Goal: Check status: Check status

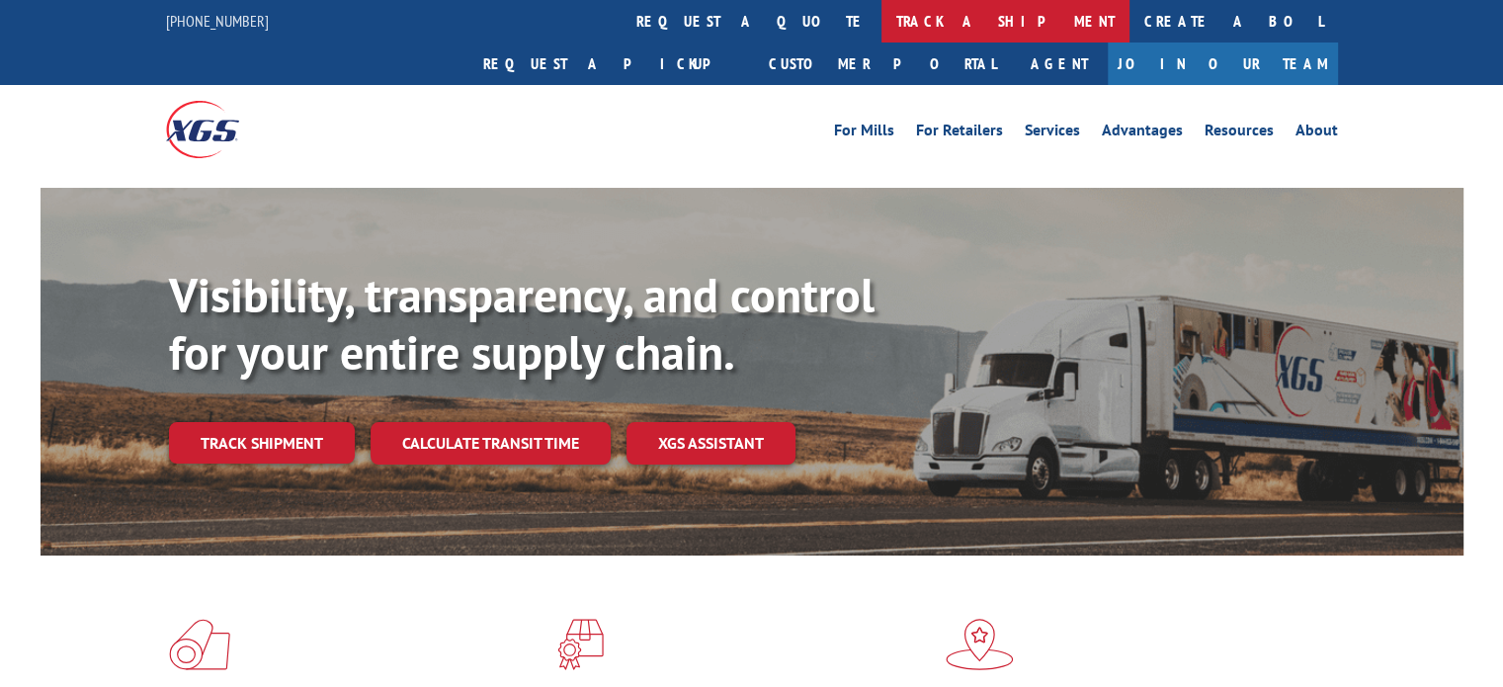
click at [881, 20] on link "track a shipment" at bounding box center [1005, 21] width 248 height 42
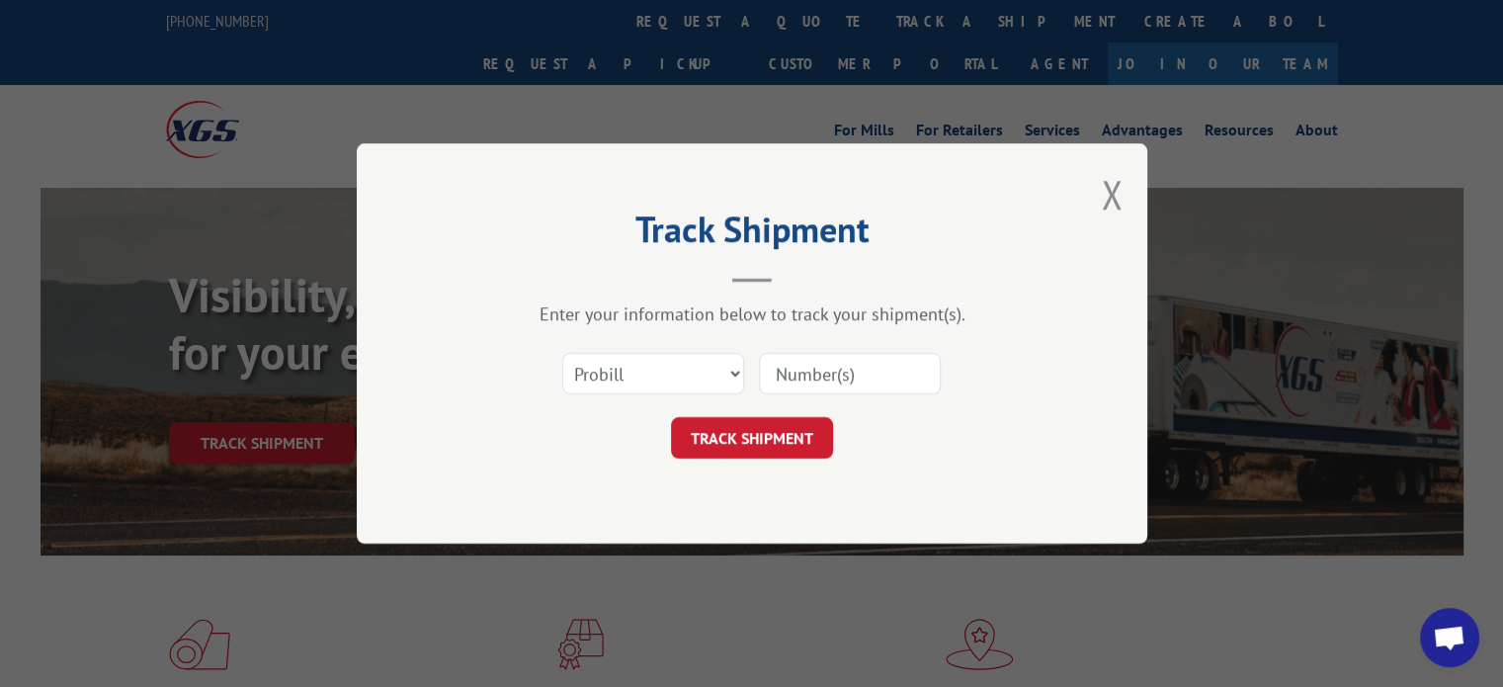
paste input "17589719"
type input "17589719"
click at [760, 443] on button "TRACK SHIPMENT" at bounding box center [752, 437] width 162 height 41
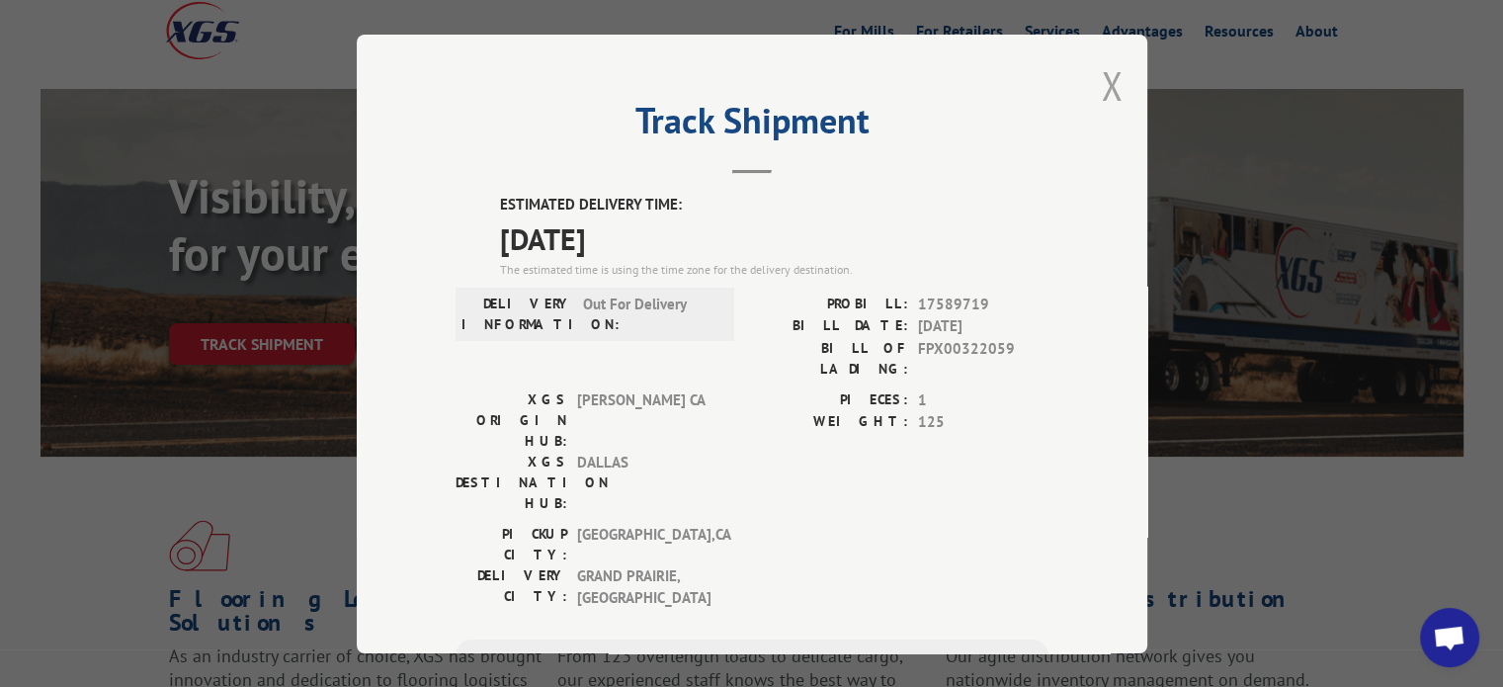
click at [1101, 83] on button "Close modal" at bounding box center [1112, 85] width 22 height 52
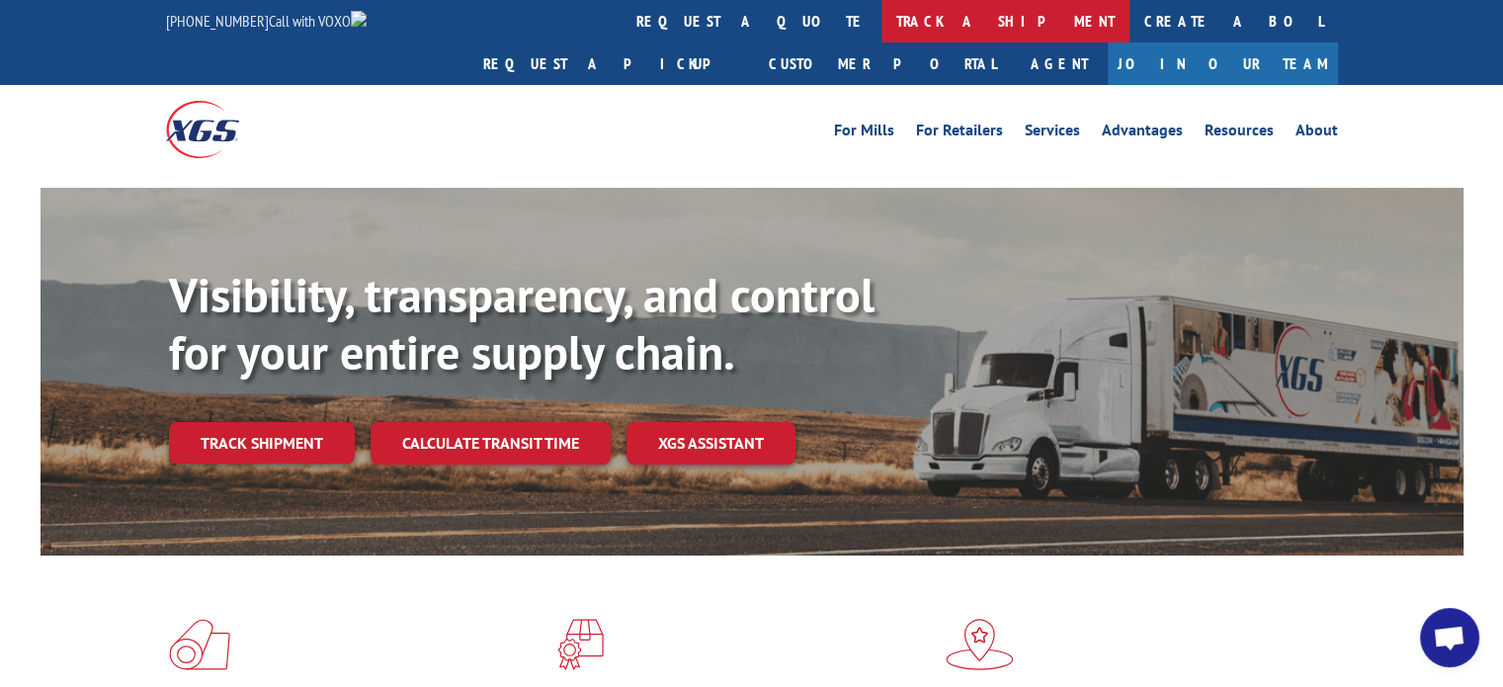
click at [881, 10] on link "track a shipment" at bounding box center [1005, 21] width 248 height 42
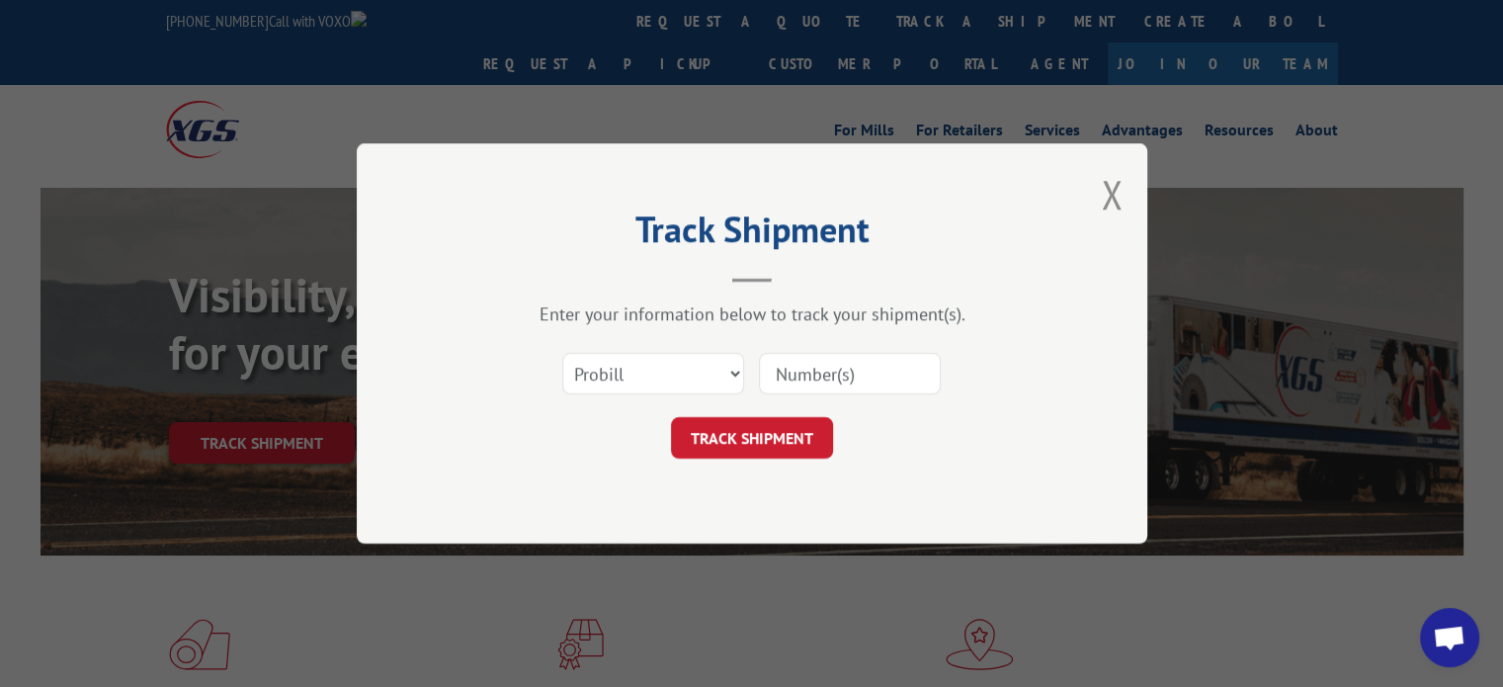
click at [855, 371] on input at bounding box center [850, 373] width 182 height 41
paste input "17207956"
type input "17207956"
click at [767, 430] on button "TRACK SHIPMENT" at bounding box center [752, 437] width 162 height 41
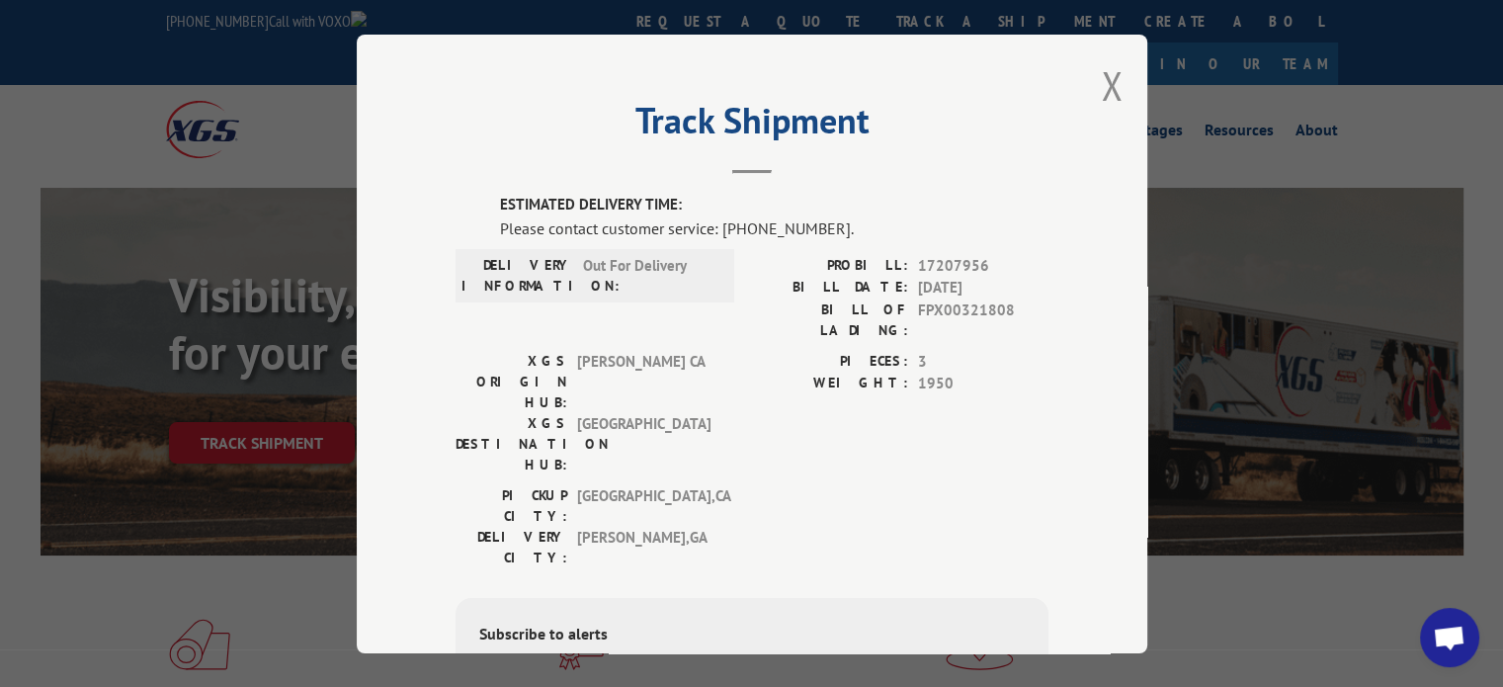
drag, startPoint x: 1075, startPoint y: 466, endPoint x: 1008, endPoint y: 411, distance: 87.0
click at [1075, 466] on div "Track Shipment ESTIMATED DELIVERY TIME: Please contact customer service: (844) …" at bounding box center [752, 344] width 790 height 618
click at [371, 126] on div "Track Shipment ESTIMATED DELIVERY TIME: Please contact customer service: (844) …" at bounding box center [752, 344] width 790 height 618
click at [1101, 80] on button "Close modal" at bounding box center [1112, 85] width 22 height 52
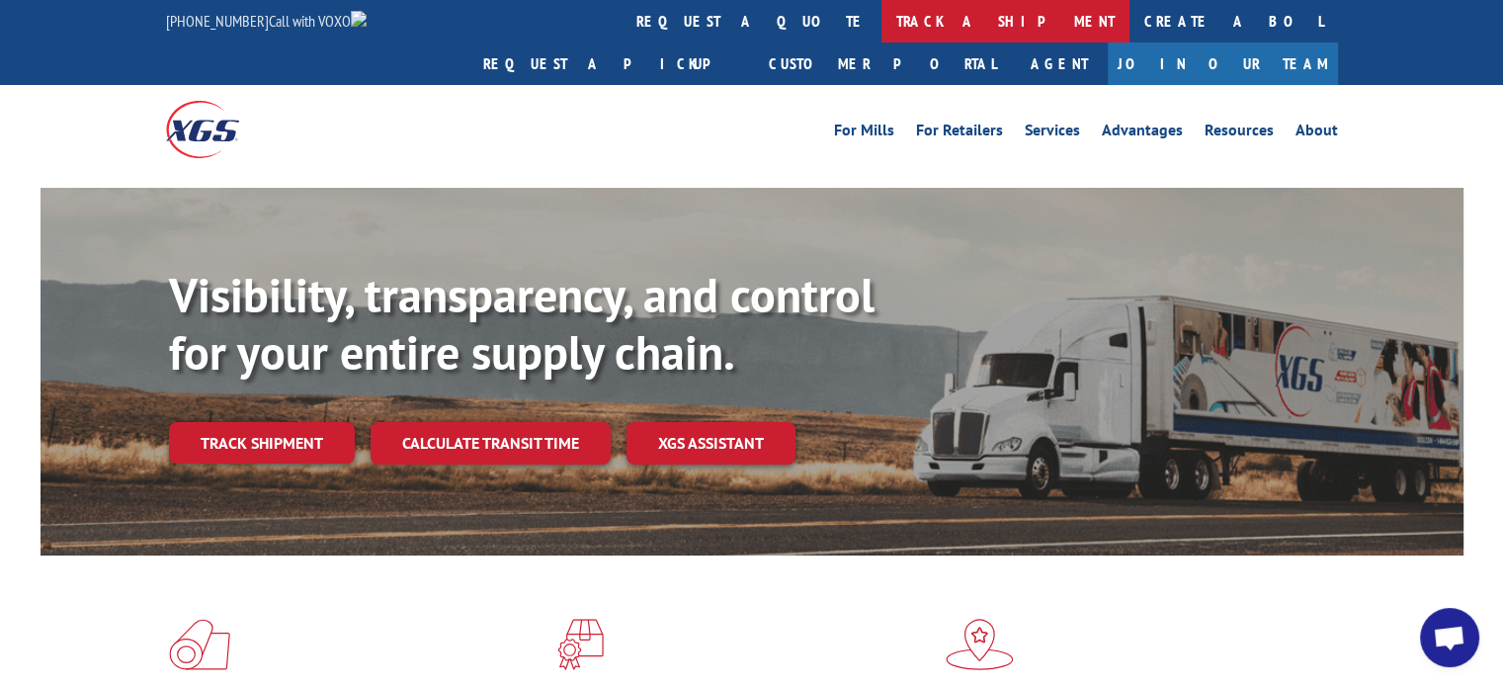
click at [881, 12] on link "track a shipment" at bounding box center [1005, 21] width 248 height 42
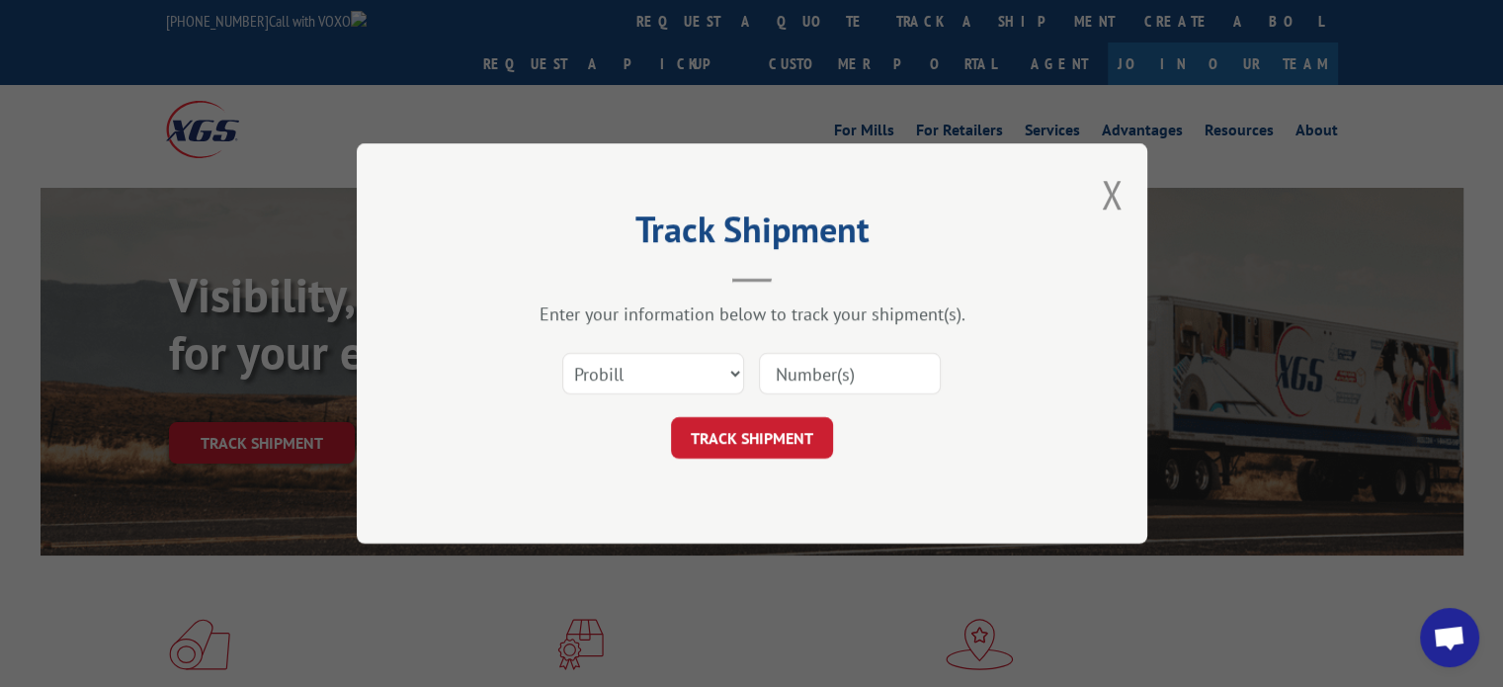
click at [804, 373] on input at bounding box center [850, 373] width 182 height 41
paste input "17207955"
type input "17207955"
click at [798, 428] on button "TRACK SHIPMENT" at bounding box center [752, 437] width 162 height 41
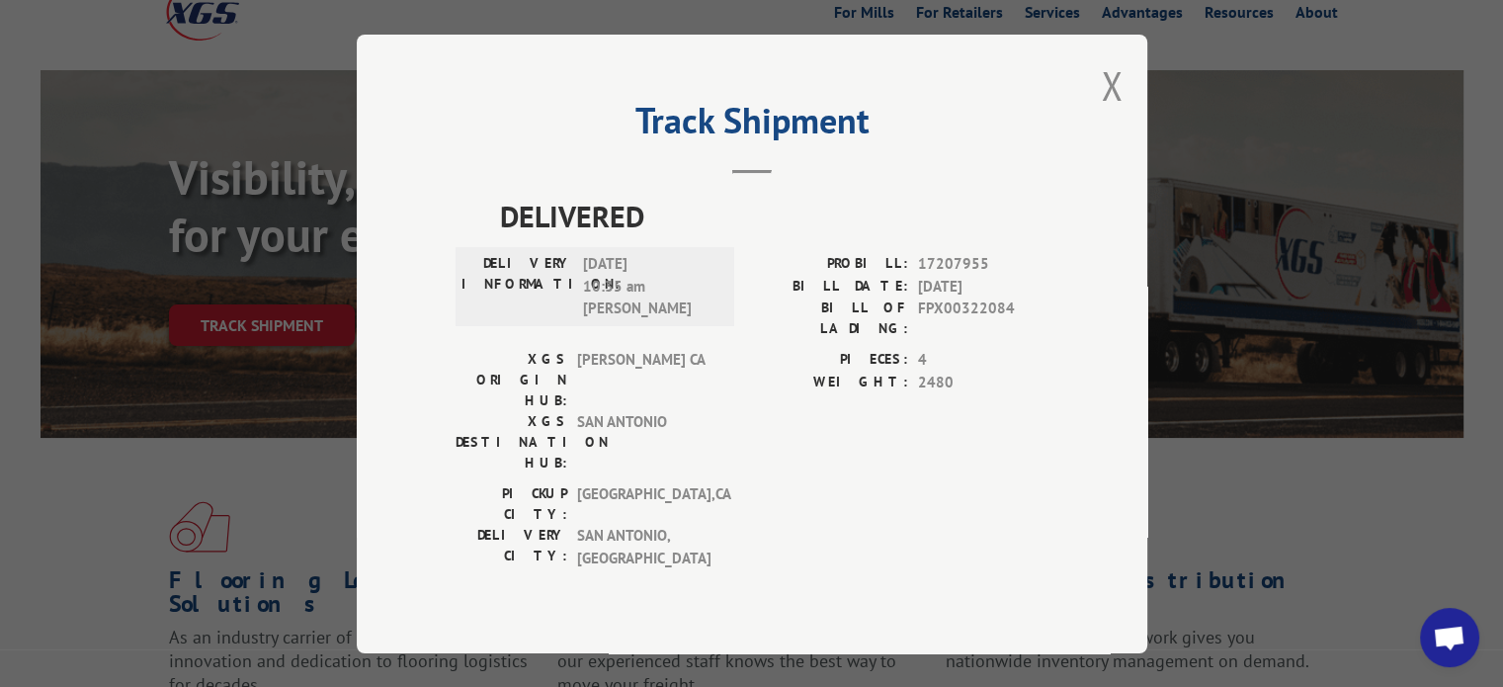
scroll to position [198, 0]
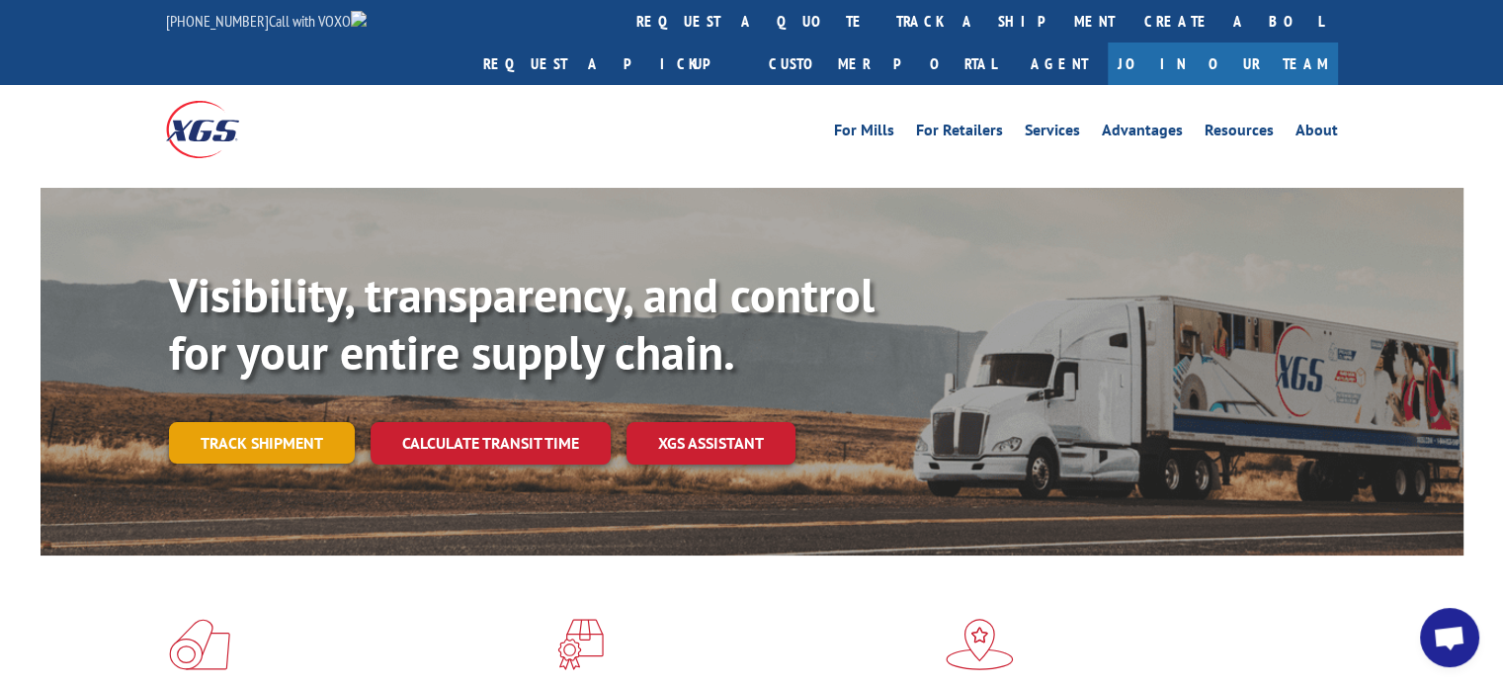
click at [281, 422] on link "Track shipment" at bounding box center [262, 442] width 186 height 41
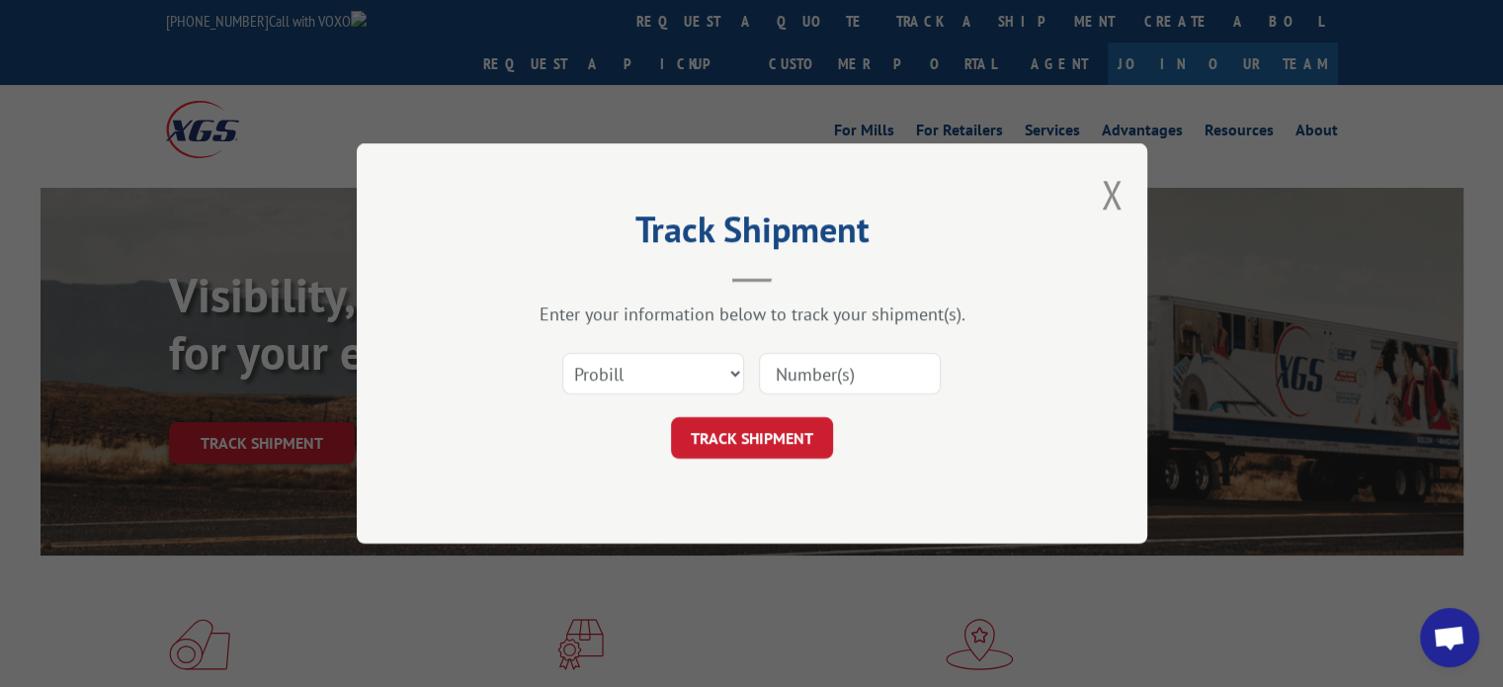
click at [826, 378] on input at bounding box center [850, 373] width 182 height 41
paste input "17589719"
type input "17589719"
click at [779, 434] on button "TRACK SHIPMENT" at bounding box center [752, 437] width 162 height 41
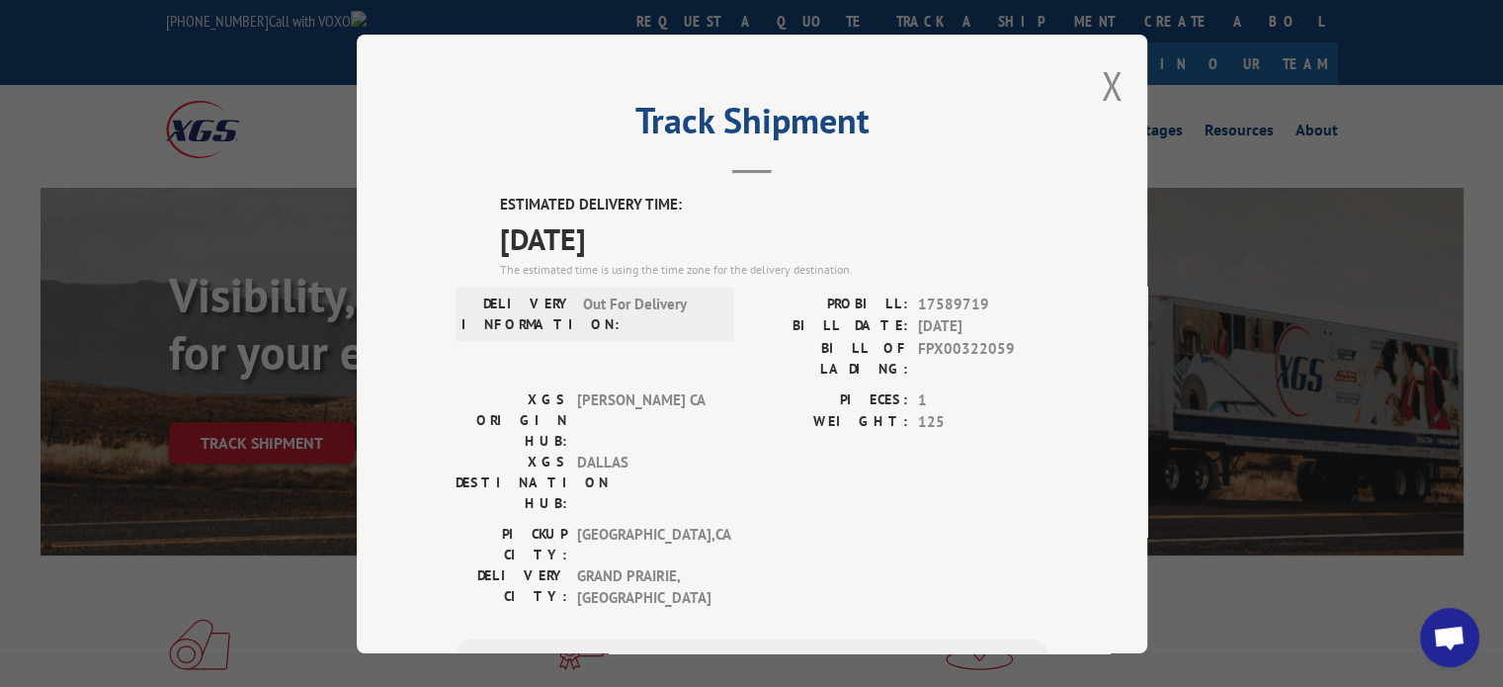
click at [1115, 94] on div "Track Shipment ESTIMATED DELIVERY TIME: 09/03/2025 The estimated time is using …" at bounding box center [752, 344] width 790 height 618
click at [708, 25] on div "Track Shipment ESTIMATED DELIVERY TIME: 09/03/2025 The estimated time is using …" at bounding box center [751, 343] width 1503 height 687
click at [1101, 85] on button "Close modal" at bounding box center [1112, 85] width 22 height 52
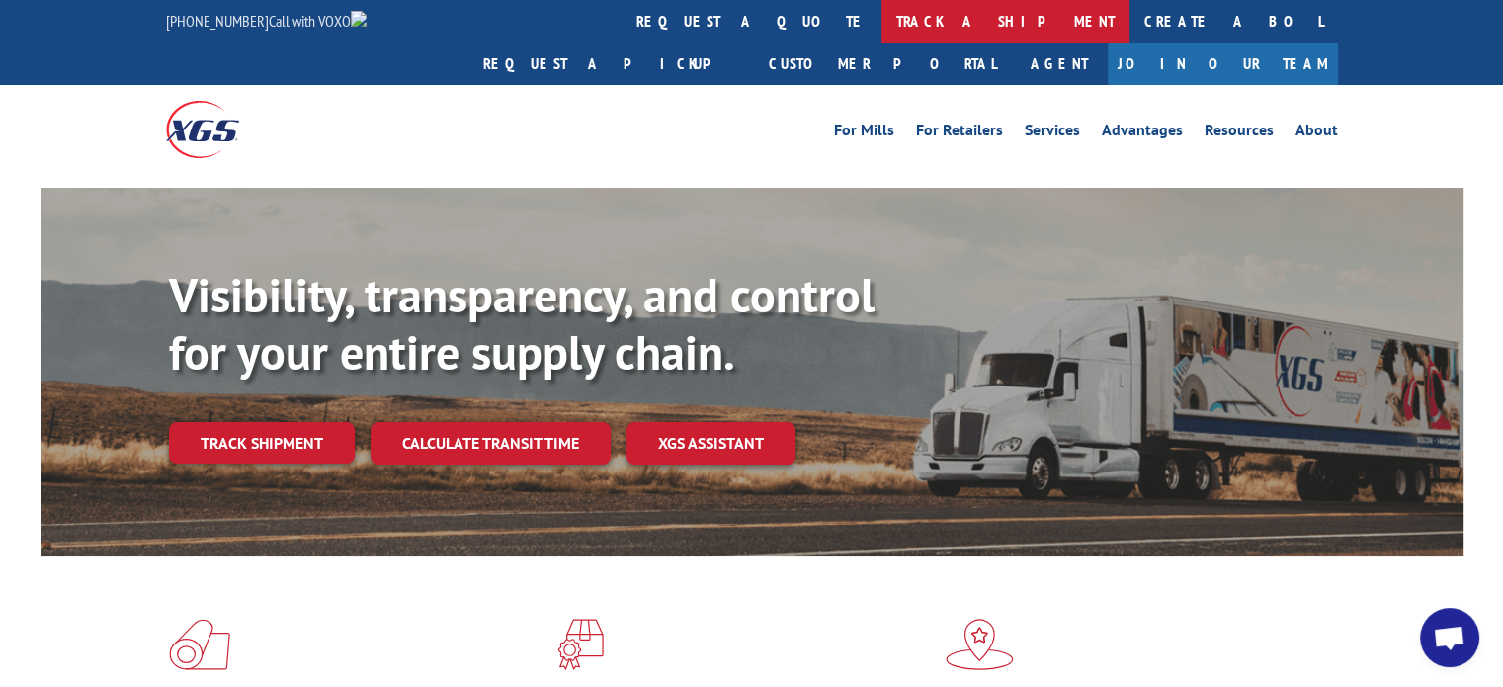
click at [881, 27] on link "track a shipment" at bounding box center [1005, 21] width 248 height 42
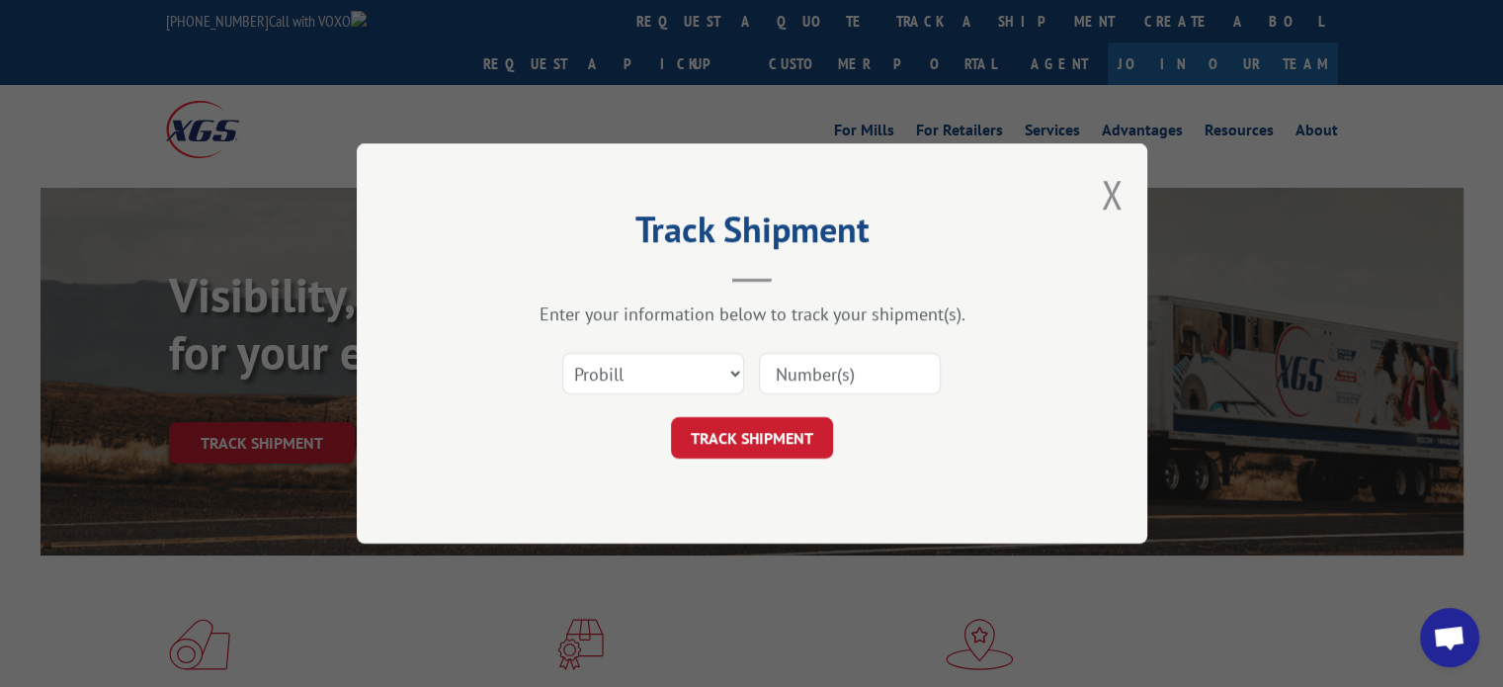
click at [873, 374] on input at bounding box center [850, 373] width 182 height 41
type input "17207955"
click at [775, 446] on button "TRACK SHIPMENT" at bounding box center [752, 437] width 162 height 41
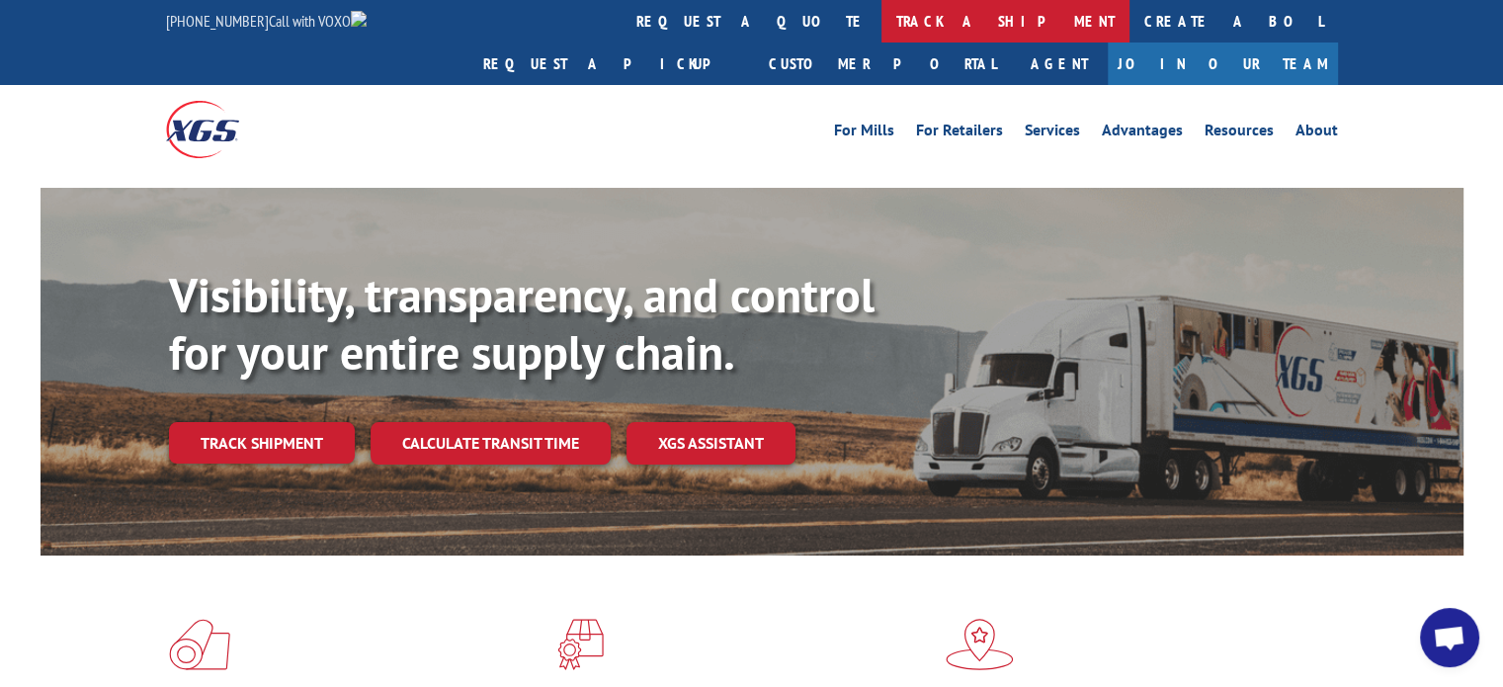
click at [881, 26] on link "track a shipment" at bounding box center [1005, 21] width 248 height 42
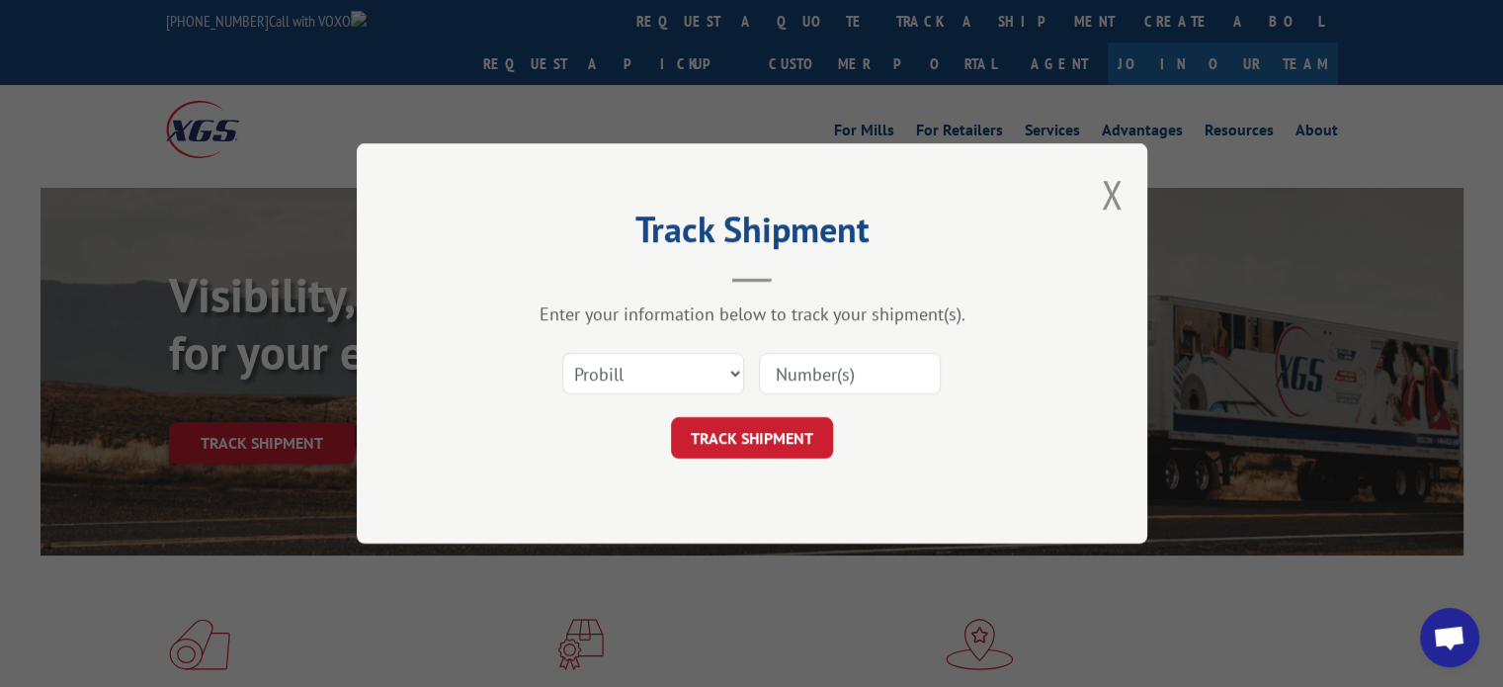
click at [828, 379] on input at bounding box center [850, 373] width 182 height 41
paste input "17498883"
type input "17498883"
click at [791, 430] on button "TRACK SHIPMENT" at bounding box center [752, 437] width 162 height 41
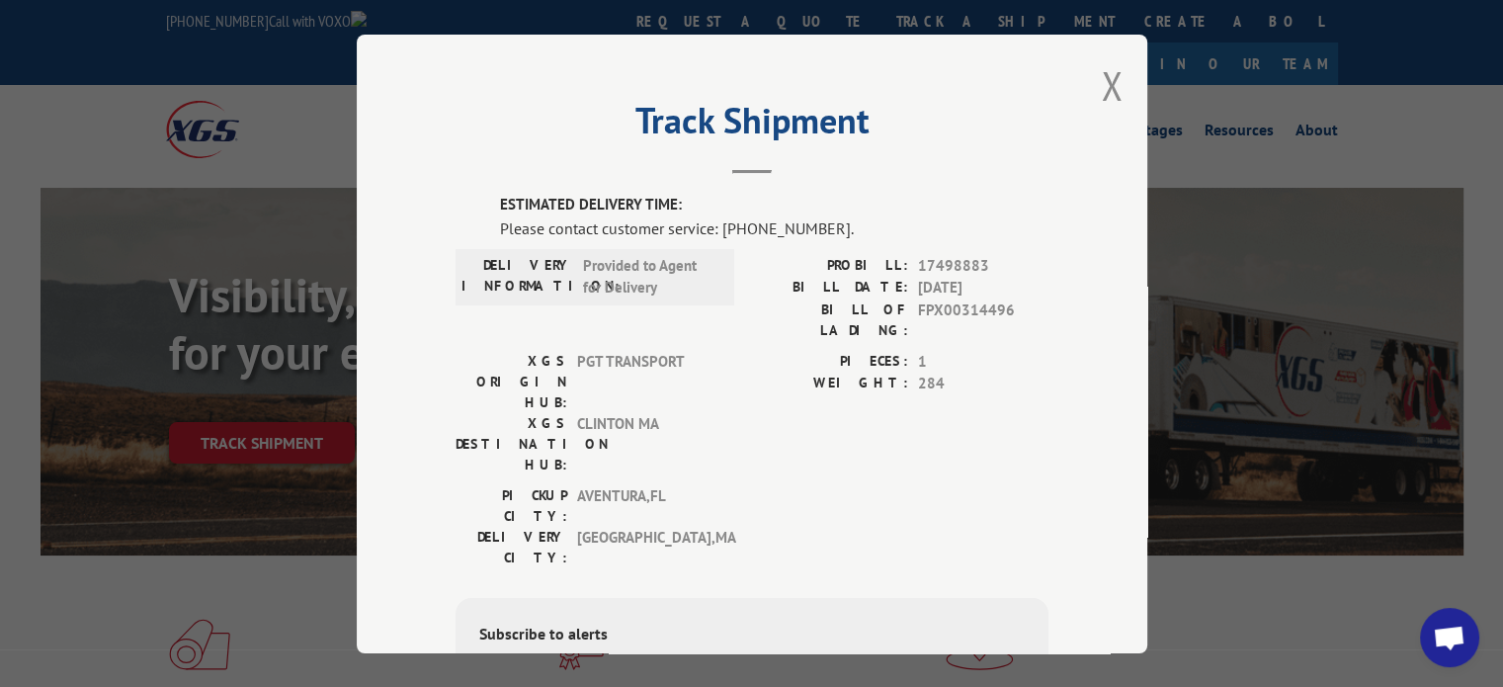
click at [1458, 620] on span "Open chat" at bounding box center [1449, 637] width 59 height 59
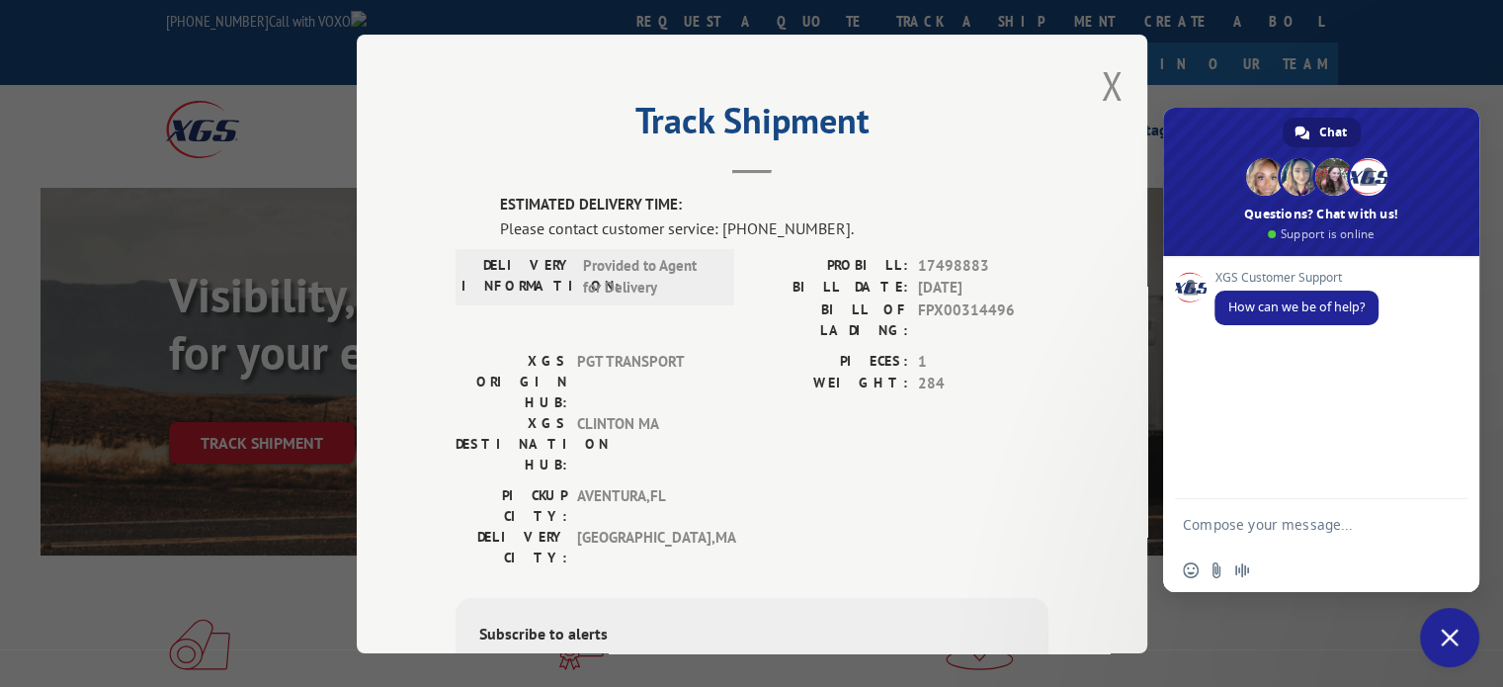
click at [1391, 517] on textarea "Compose your message..." at bounding box center [1301, 523] width 237 height 49
drag, startPoint x: 1391, startPoint y: 517, endPoint x: 1410, endPoint y: 520, distance: 19.0
click at [1410, 520] on textarea "Compose your message..." at bounding box center [1301, 523] width 237 height 49
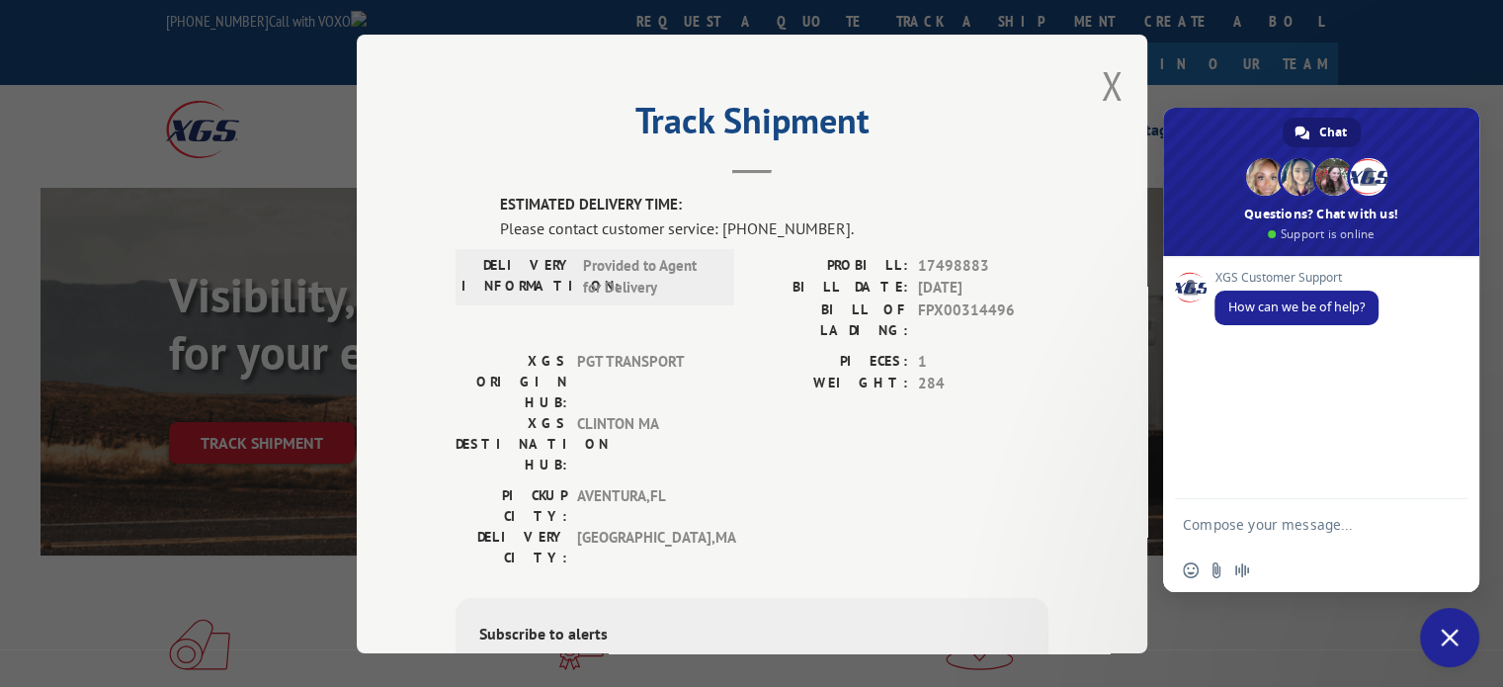
paste textarea "17498883"
type textarea "17498883 eta for delivery?"
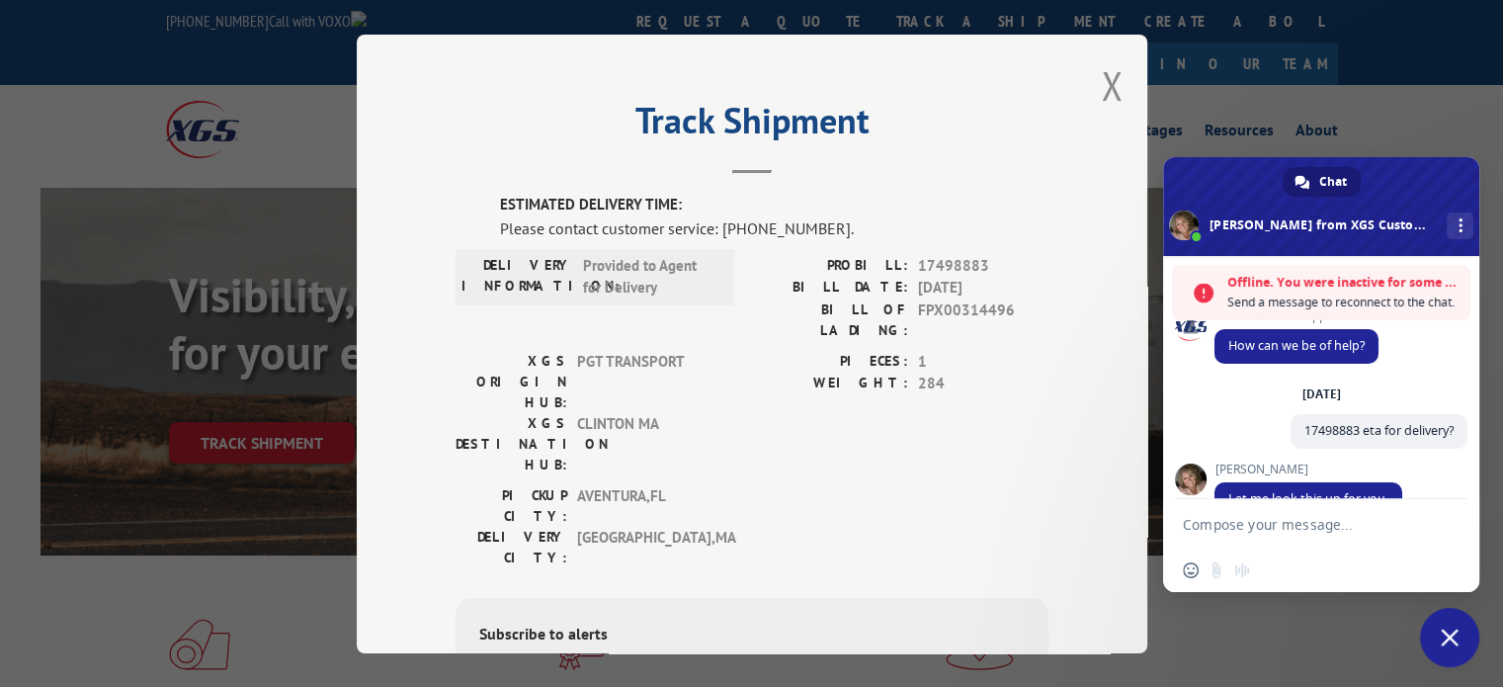
scroll to position [528, 0]
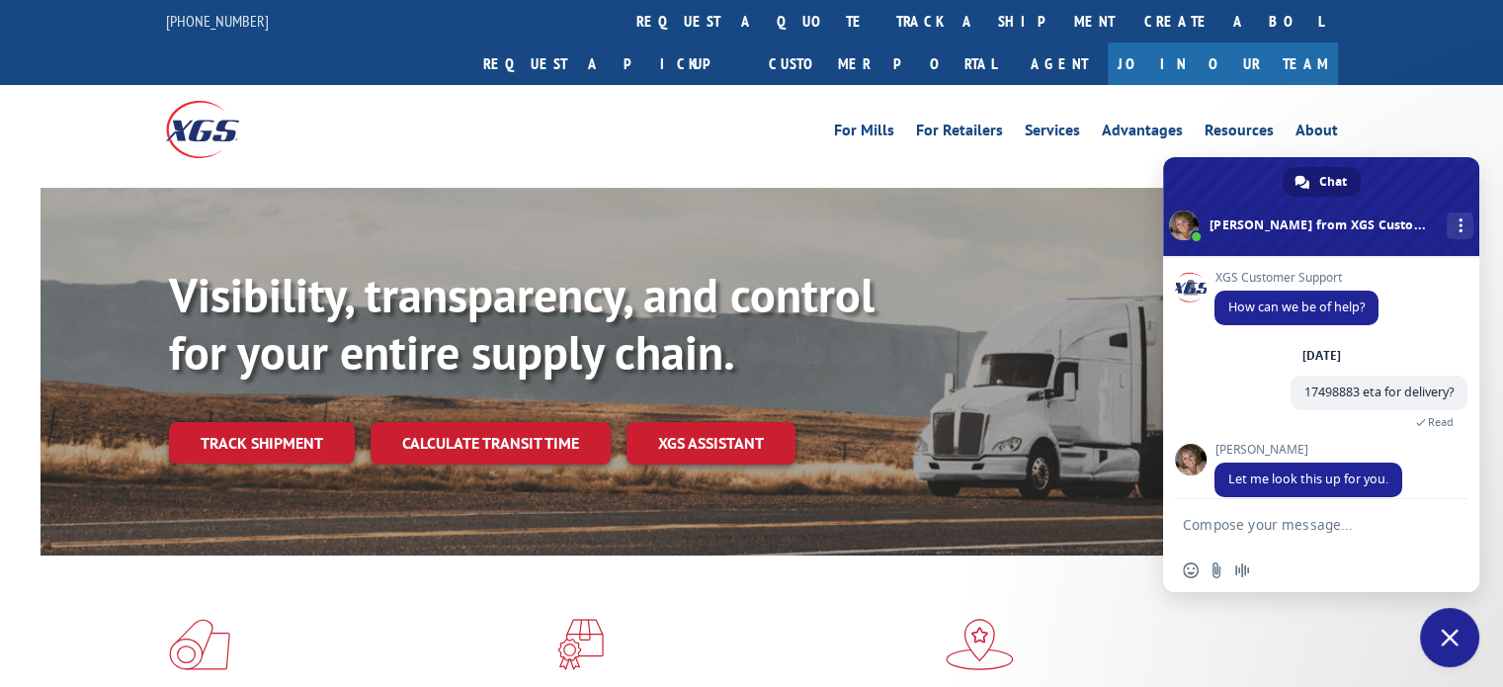
scroll to position [21, 0]
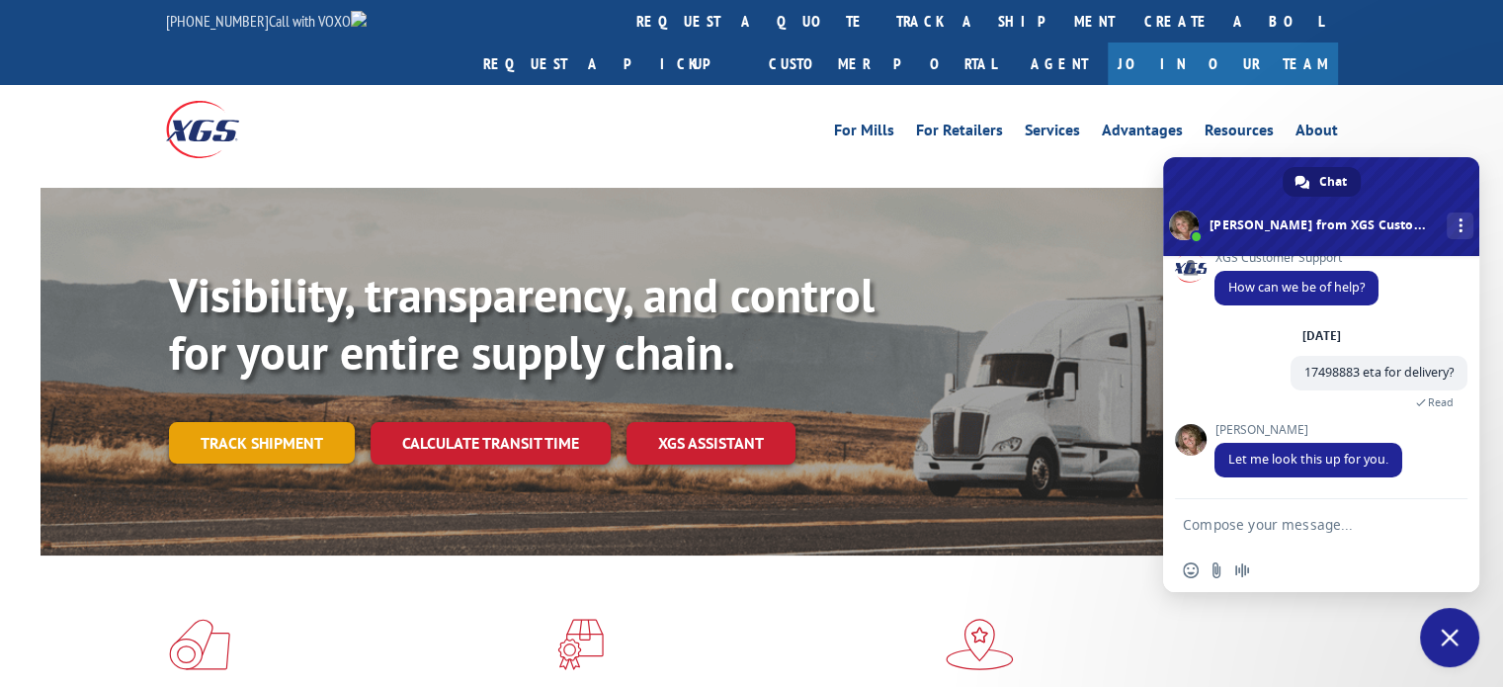
click at [315, 422] on link "Track shipment" at bounding box center [262, 442] width 186 height 41
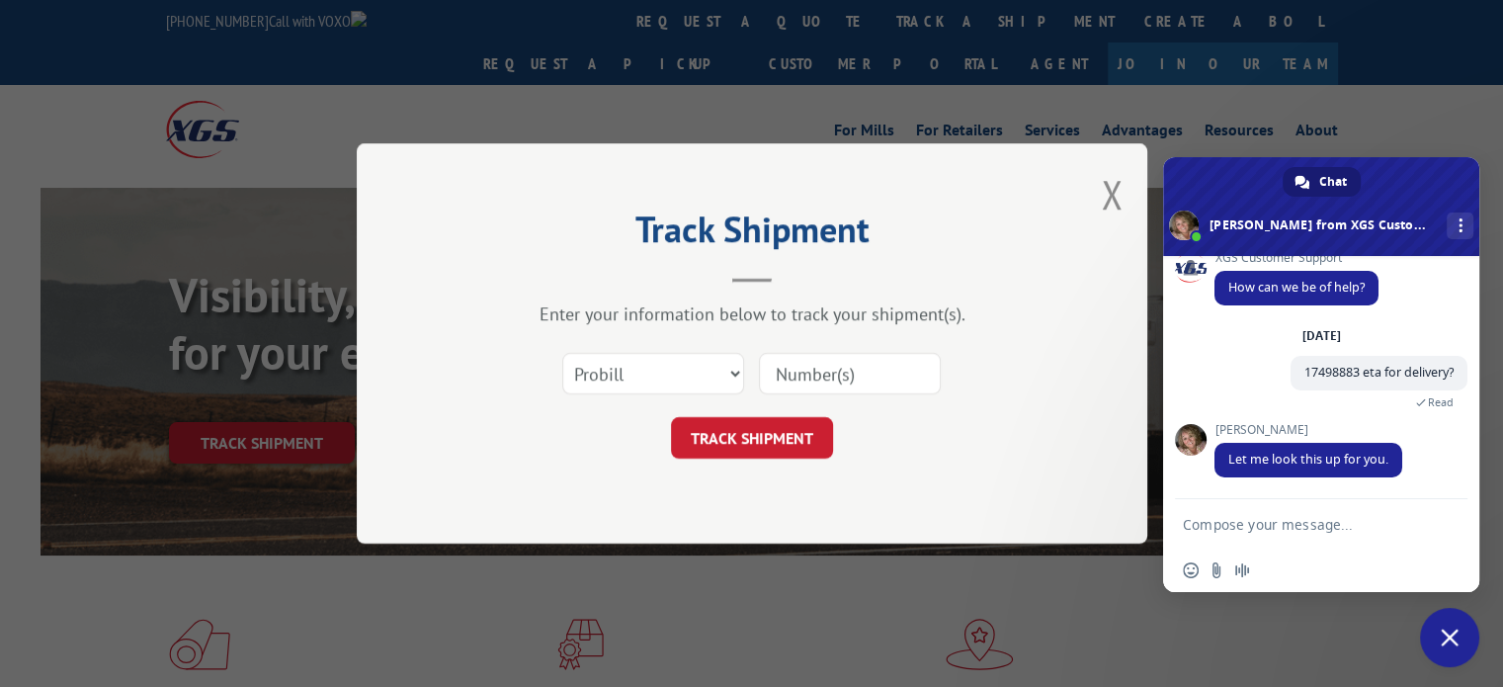
click at [847, 375] on input at bounding box center [850, 373] width 182 height 41
paste input "17009321"
type input "17009321"
click at [797, 438] on button "TRACK SHIPMENT" at bounding box center [752, 437] width 162 height 41
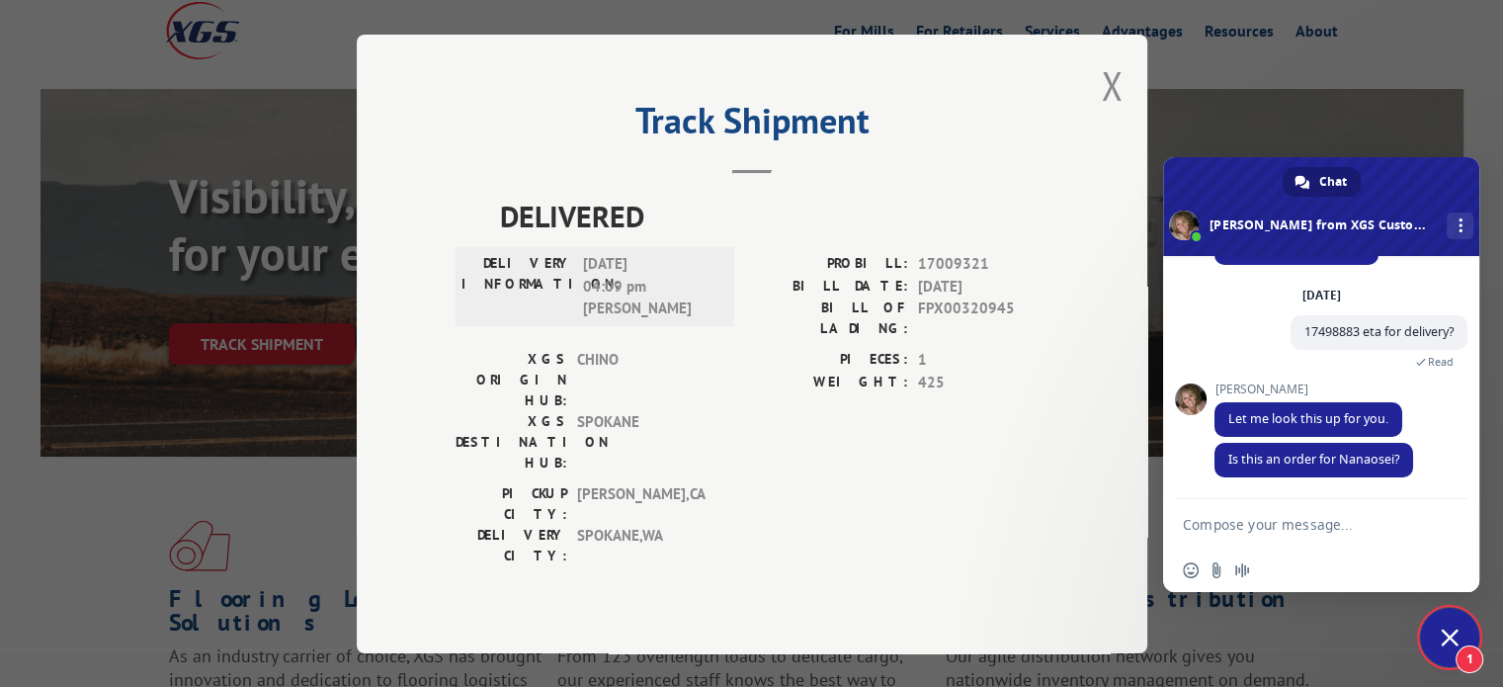
scroll to position [63, 0]
click at [1386, 546] on textarea "Compose your message..." at bounding box center [1301, 523] width 237 height 49
type textarea "yes correct"
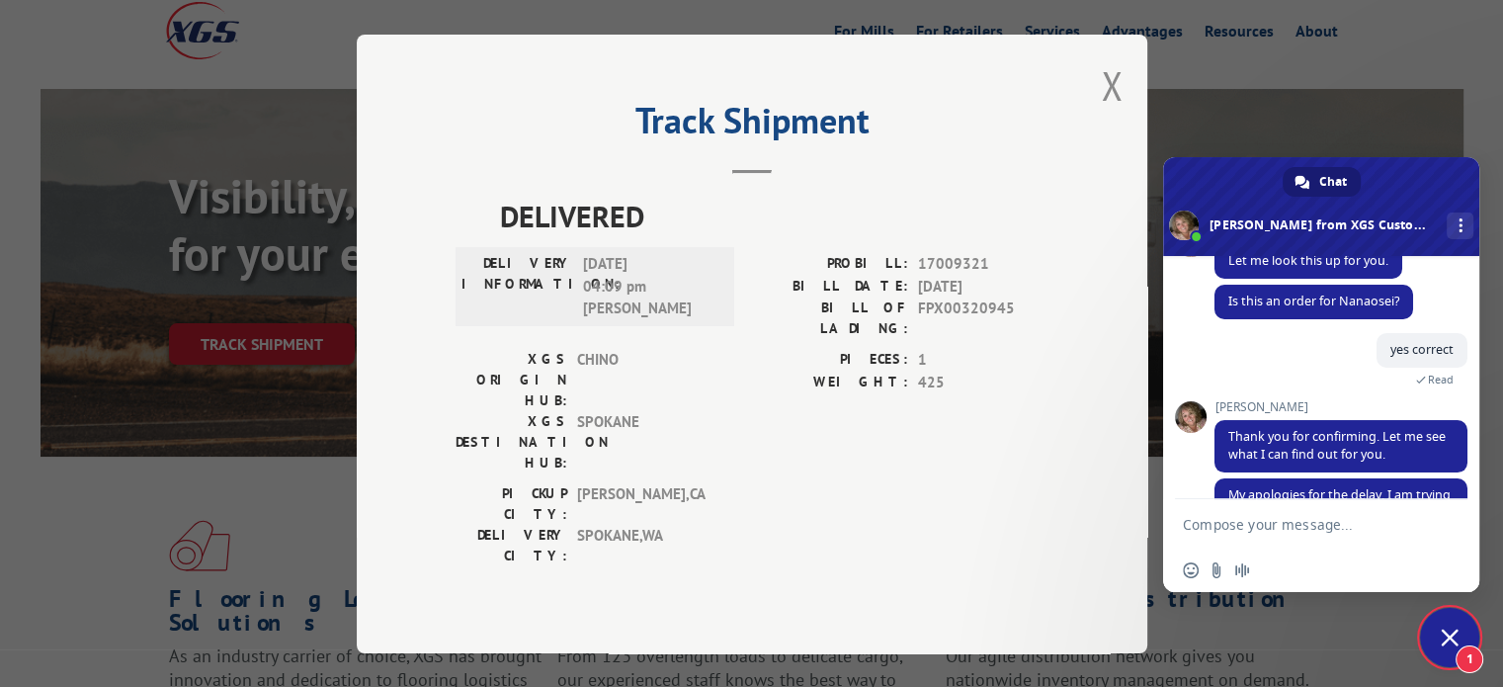
scroll to position [259, 0]
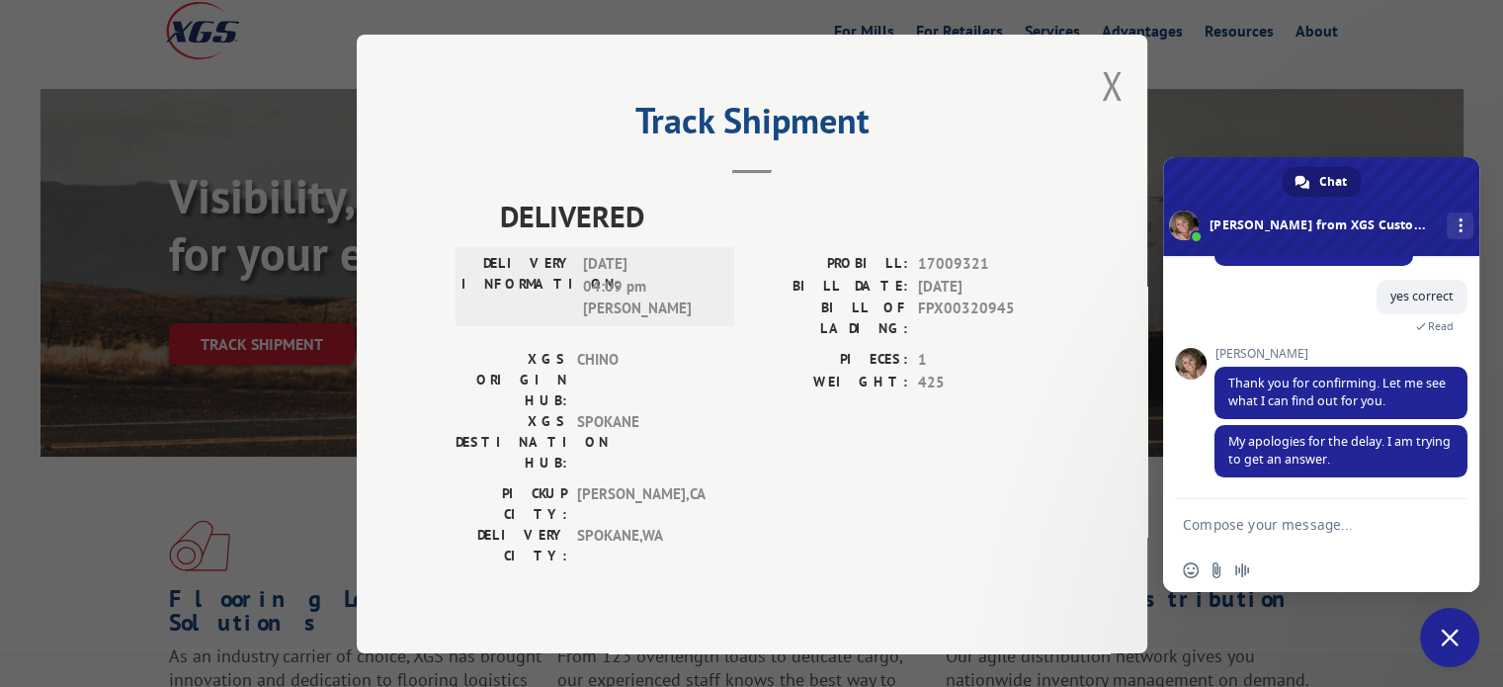
click at [1345, 533] on textarea "Compose your message..." at bounding box center [1301, 523] width 237 height 49
type textarea "No worries!"
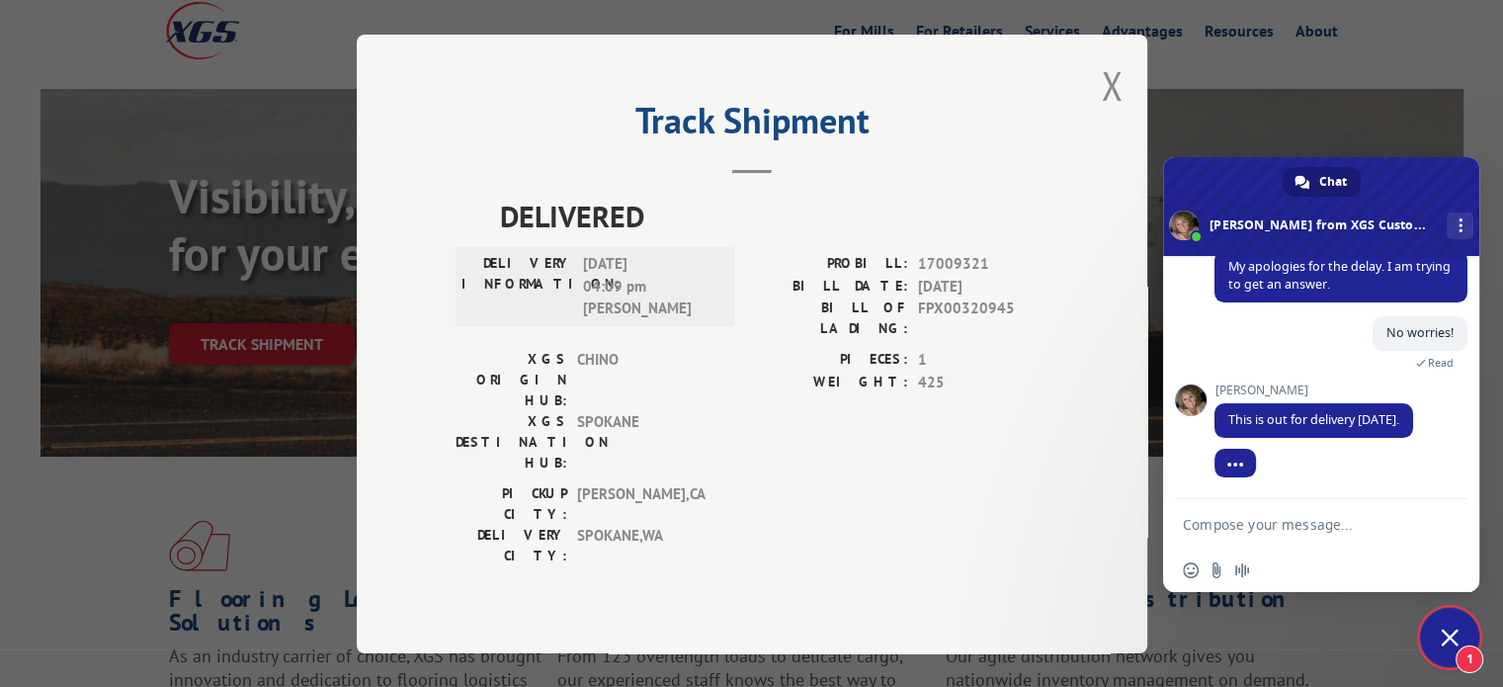
scroll to position [438, 0]
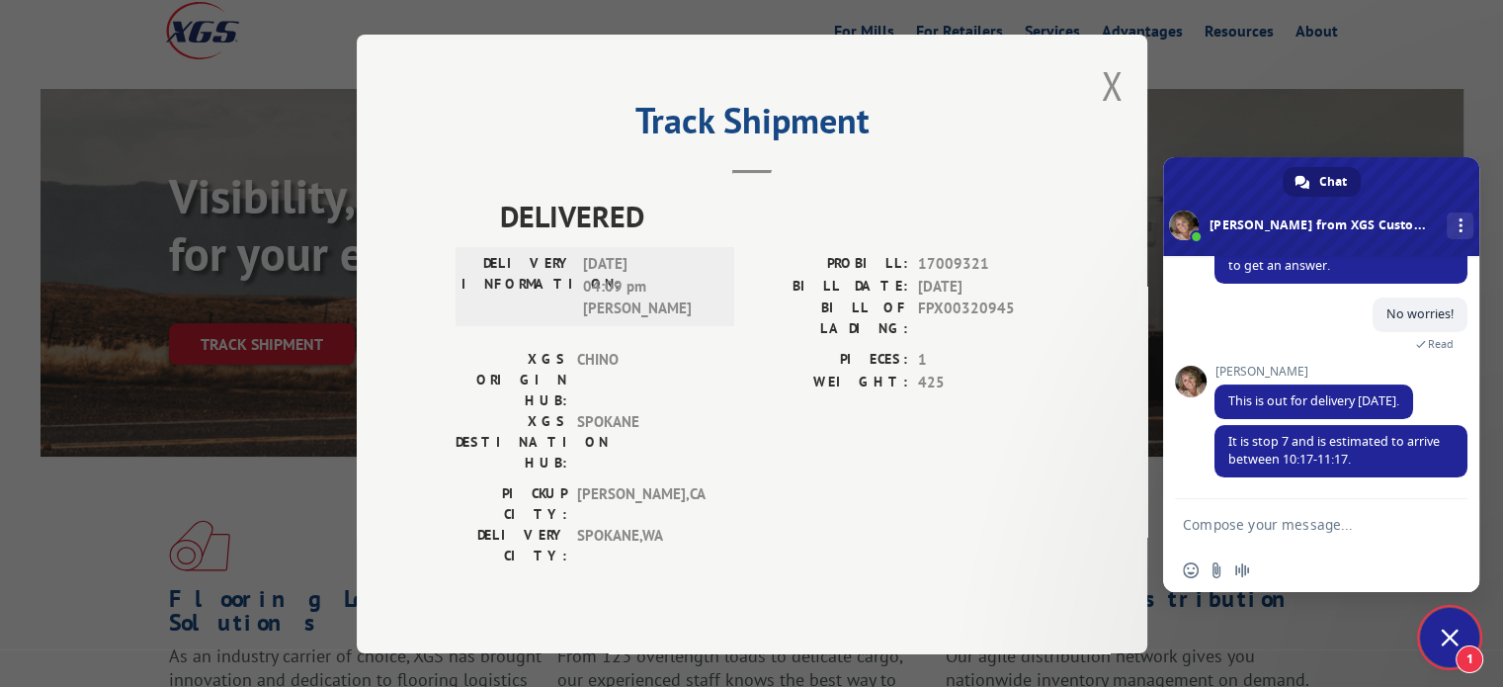
click at [1352, 528] on textarea "Compose your message..." at bounding box center [1301, 523] width 237 height 49
type textarea "thank you [PERSON_NAME]!"
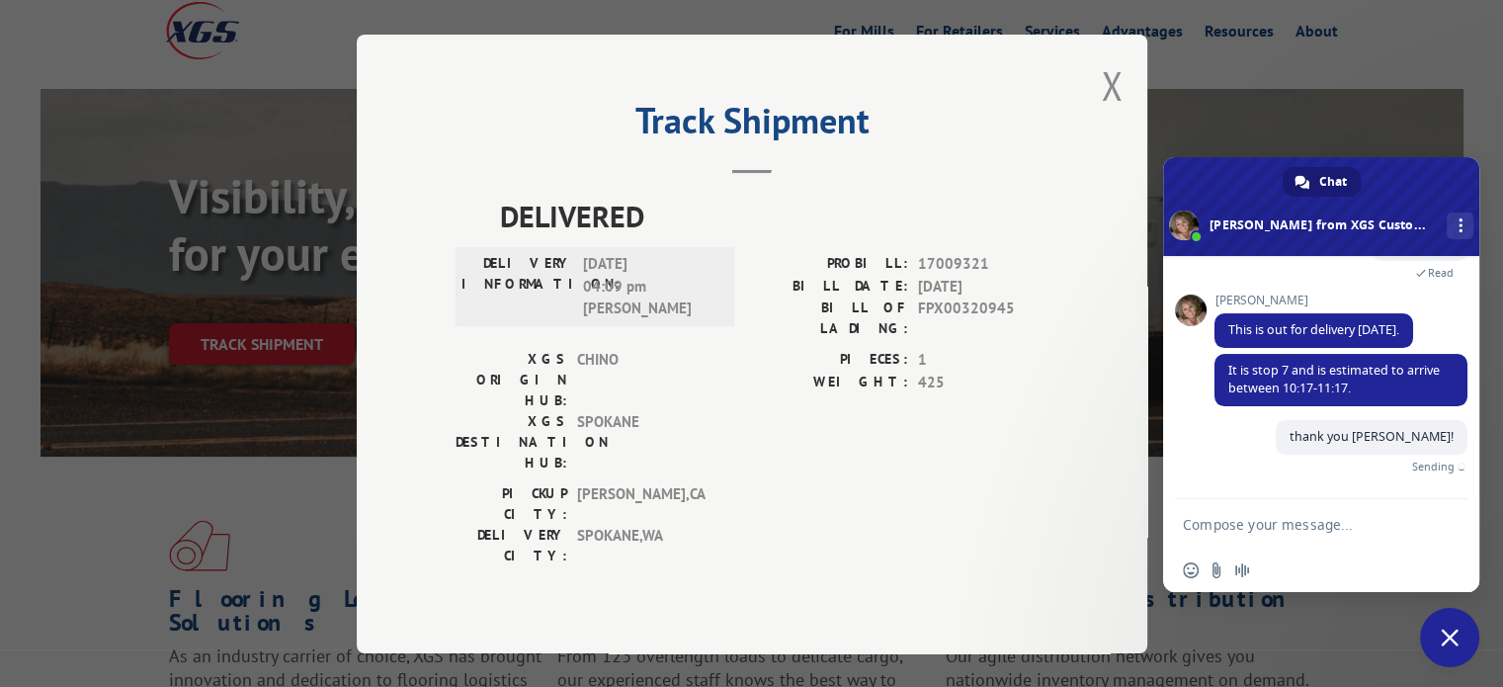
scroll to position [486, 0]
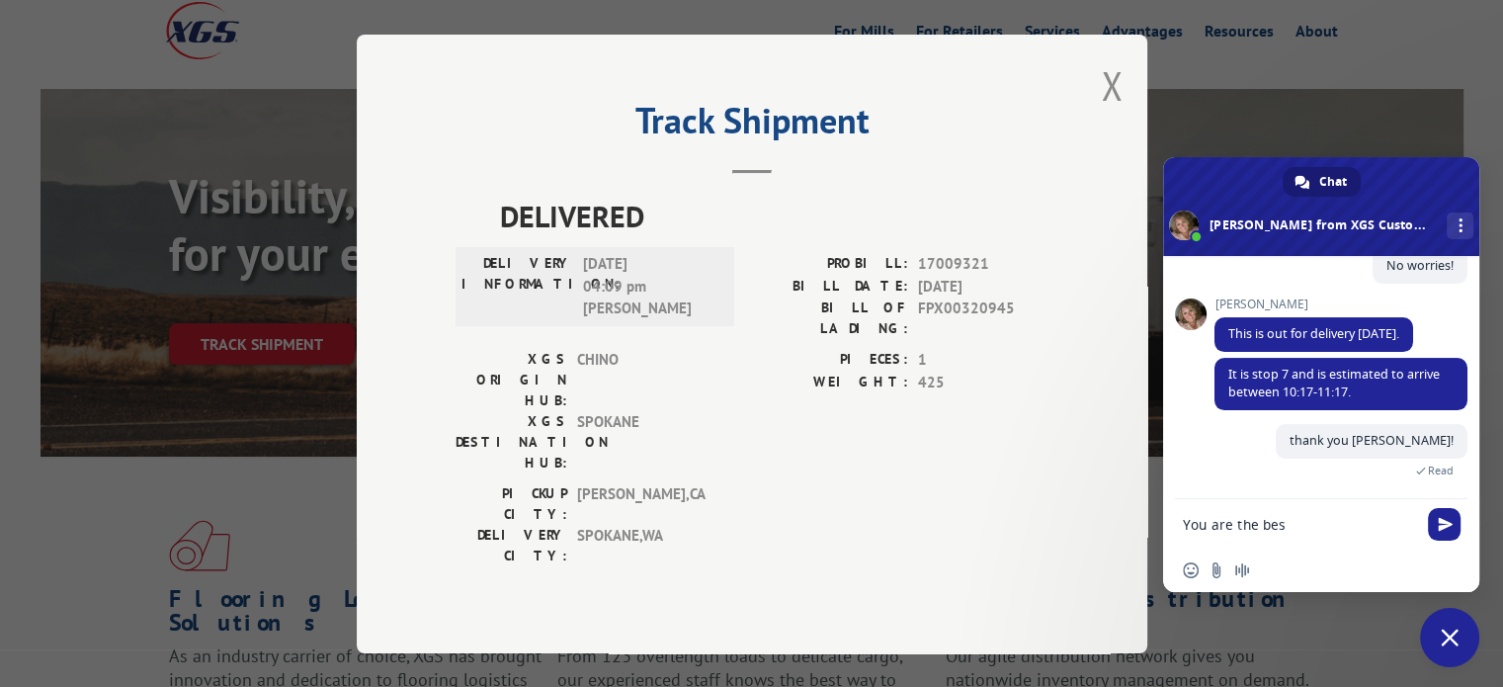
type textarea "You are the best"
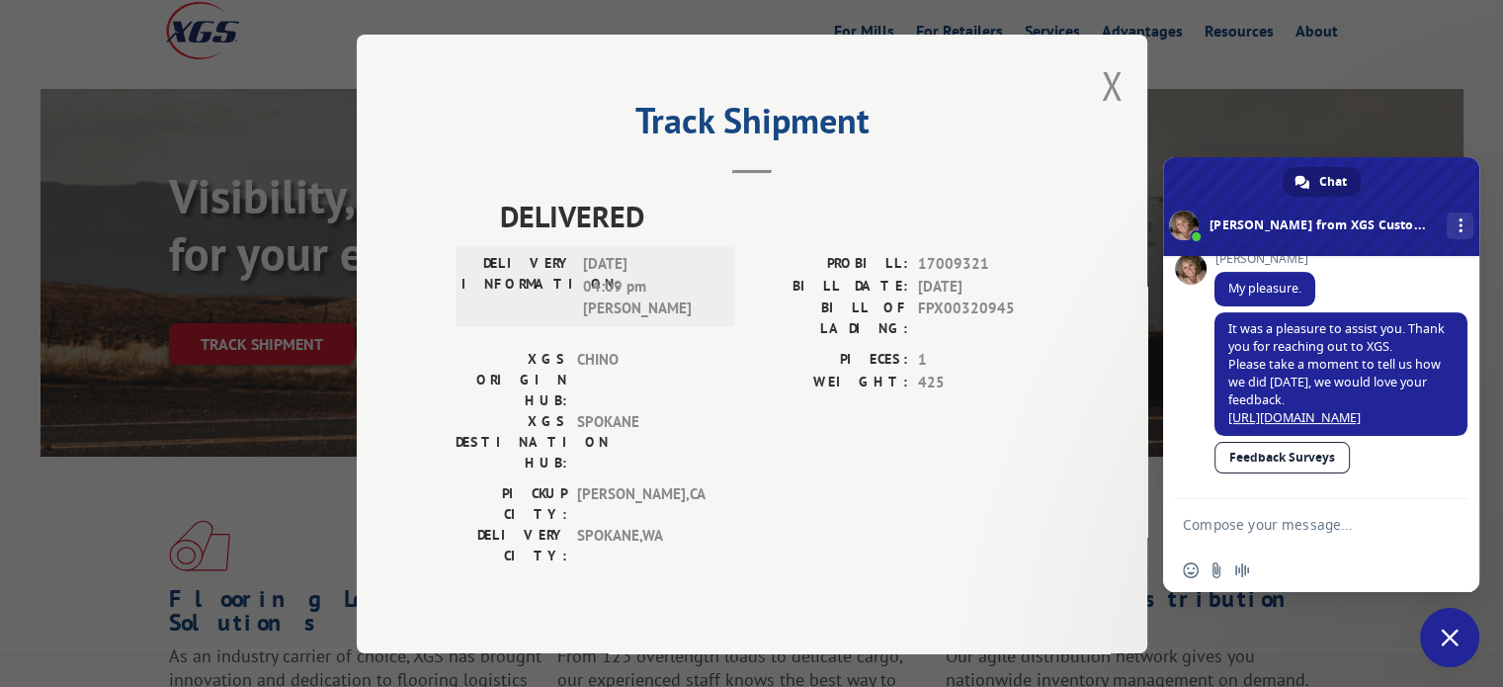
scroll to position [316, 0]
